Goal: Find contact information: Find contact information

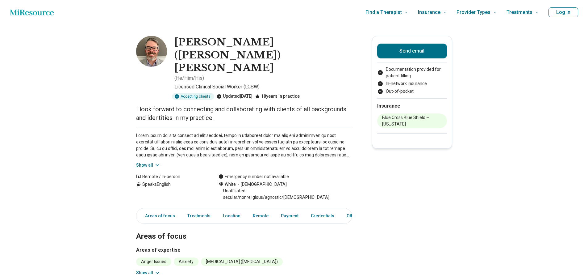
click at [143, 162] on button "Show all" at bounding box center [148, 165] width 24 height 6
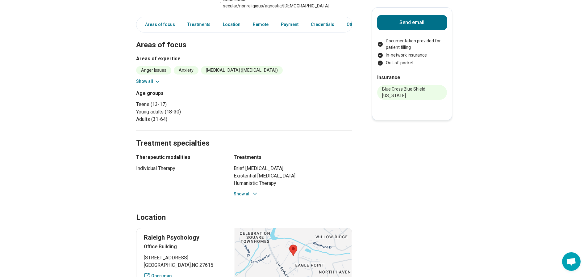
scroll to position [278, 0]
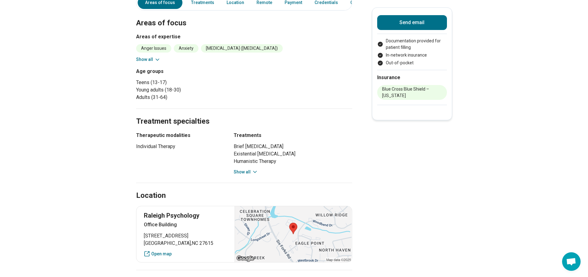
click at [249, 169] on button "Show all" at bounding box center [246, 172] width 24 height 6
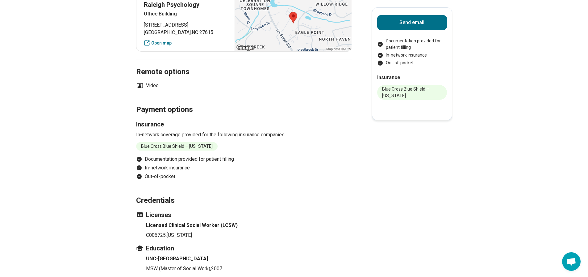
scroll to position [586, 0]
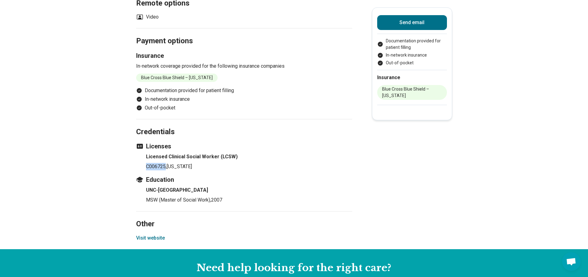
drag, startPoint x: 148, startPoint y: 126, endPoint x: 168, endPoint y: 124, distance: 19.2
click at [168, 163] on p "C006725 , North Carolina" at bounding box center [249, 166] width 206 height 7
copy p "C006725"
click at [145, 153] on ul "Licensed Clinical Social Worker (LCSW) C006725 , North Carolina" at bounding box center [244, 161] width 216 height 17
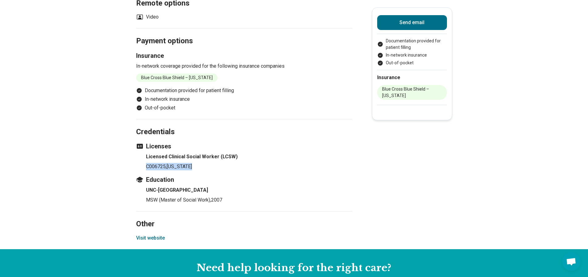
drag, startPoint x: 147, startPoint y: 127, endPoint x: 181, endPoint y: 126, distance: 34.6
click at [199, 153] on ul "Licensed Clinical Social Worker (LCSW) C006725 , North Carolina" at bounding box center [244, 161] width 216 height 17
drag, startPoint x: 206, startPoint y: 127, endPoint x: 131, endPoint y: 130, distance: 75.3
copy p "C006725 , North Carolina"
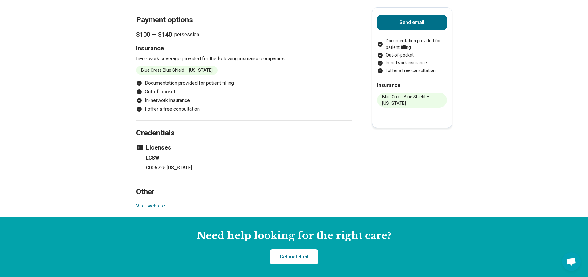
scroll to position [710, 0]
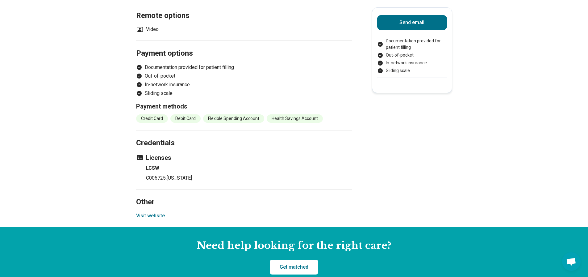
scroll to position [432, 0]
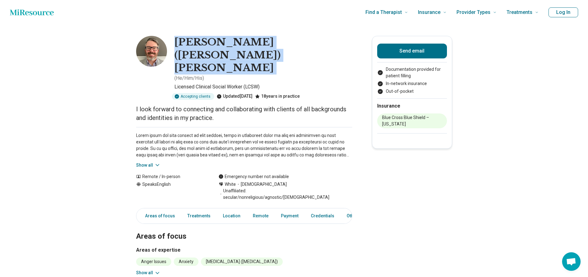
drag, startPoint x: 178, startPoint y: 40, endPoint x: 307, endPoint y: 35, distance: 129.1
copy h1 "Edward (Andy) Williams"
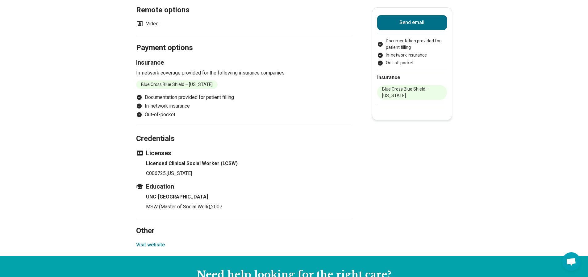
scroll to position [494, 0]
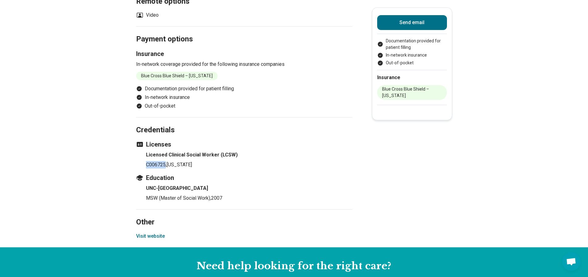
drag, startPoint x: 147, startPoint y: 126, endPoint x: 167, endPoint y: 123, distance: 20.2
click at [167, 151] on ul "Licensed Clinical Social Worker (LCSW) C006725 , North Carolina" at bounding box center [244, 159] width 216 height 17
copy p "C006725"
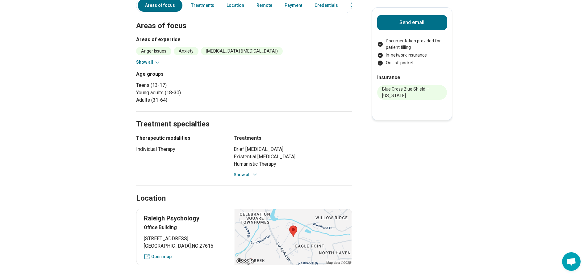
scroll to position [216, 0]
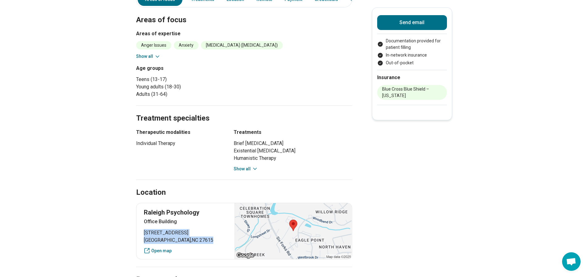
drag, startPoint x: 202, startPoint y: 199, endPoint x: 146, endPoint y: 192, distance: 56.9
click at [146, 229] on p "150 Wind Chime Ct. Raleigh , NC 27615" at bounding box center [186, 236] width 84 height 15
copy p "150 Wind Chime Ct. Raleigh , NC 27615"
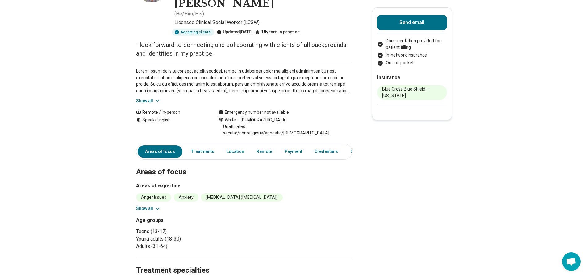
scroll to position [0, 0]
